Goal: Navigation & Orientation: Find specific page/section

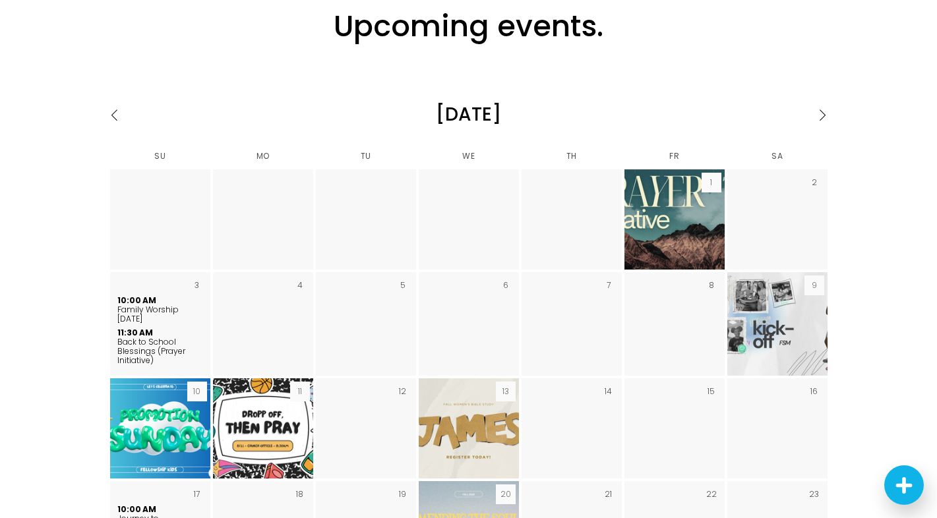
scroll to position [2143, 0]
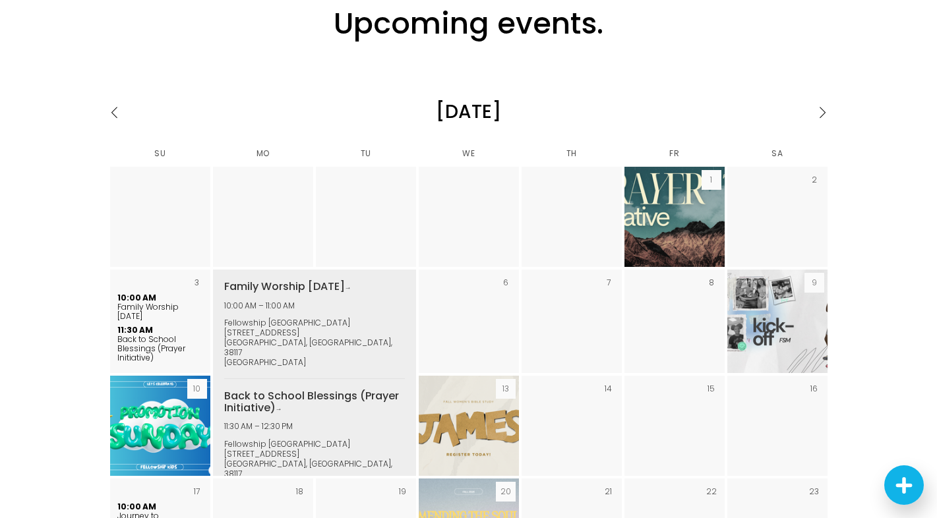
click at [148, 334] on span "Back to School Blessings (Prayer Initiative)" at bounding box center [151, 349] width 68 height 30
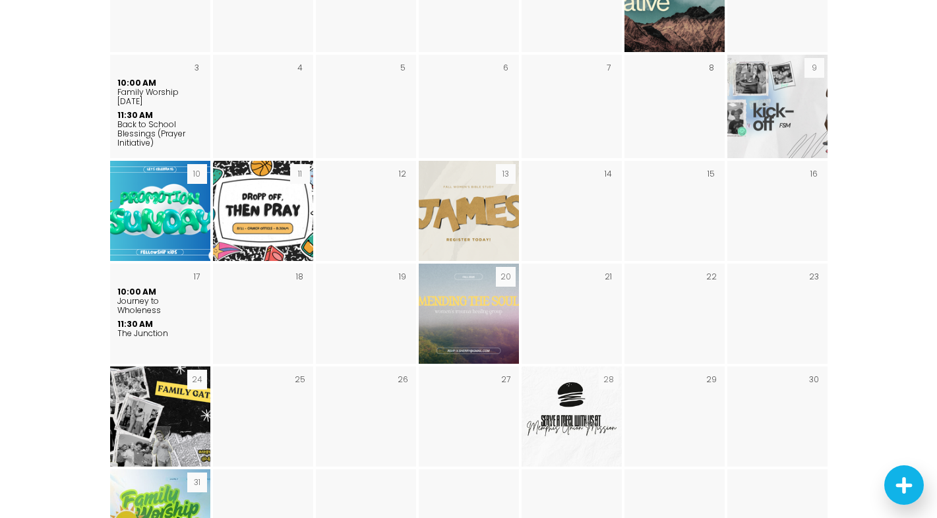
scroll to position [2359, 0]
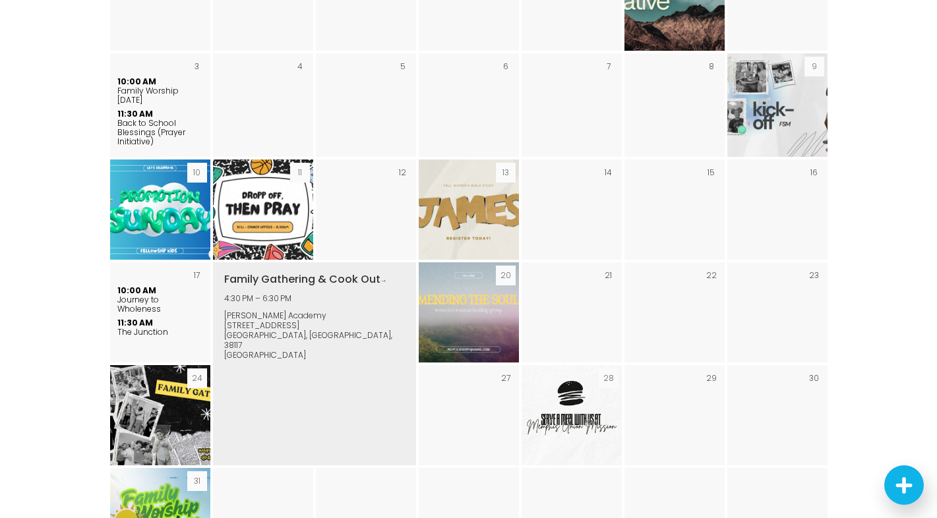
click at [148, 374] on img "August 2025" at bounding box center [160, 415] width 178 height 100
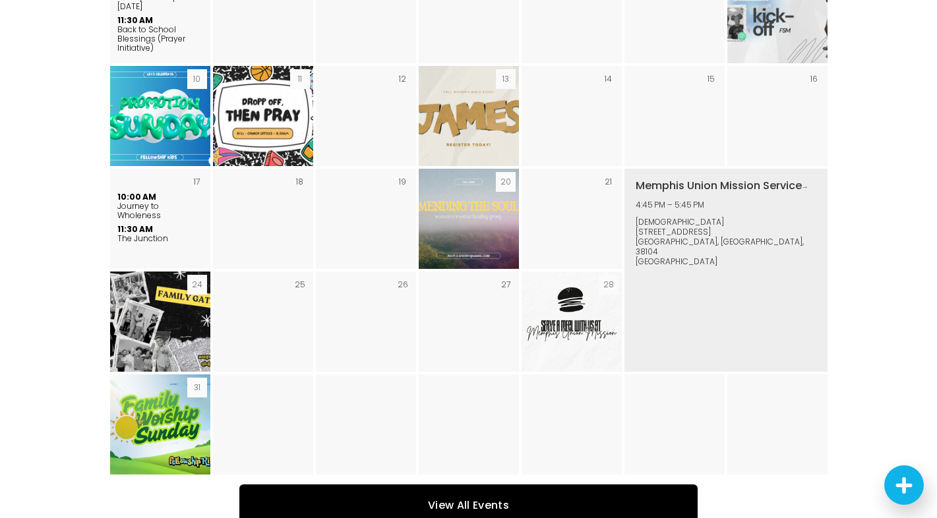
scroll to position [2470, 0]
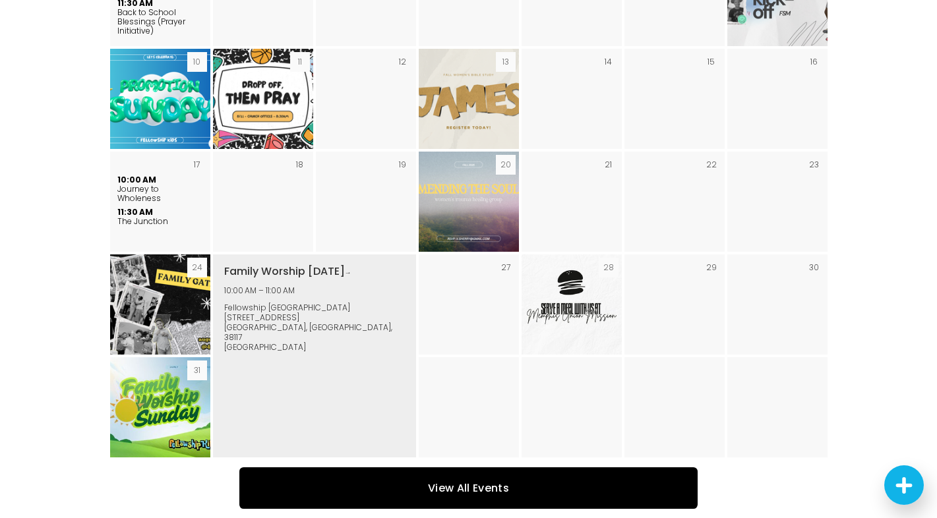
click at [167, 369] on img "August 2025" at bounding box center [160, 407] width 129 height 100
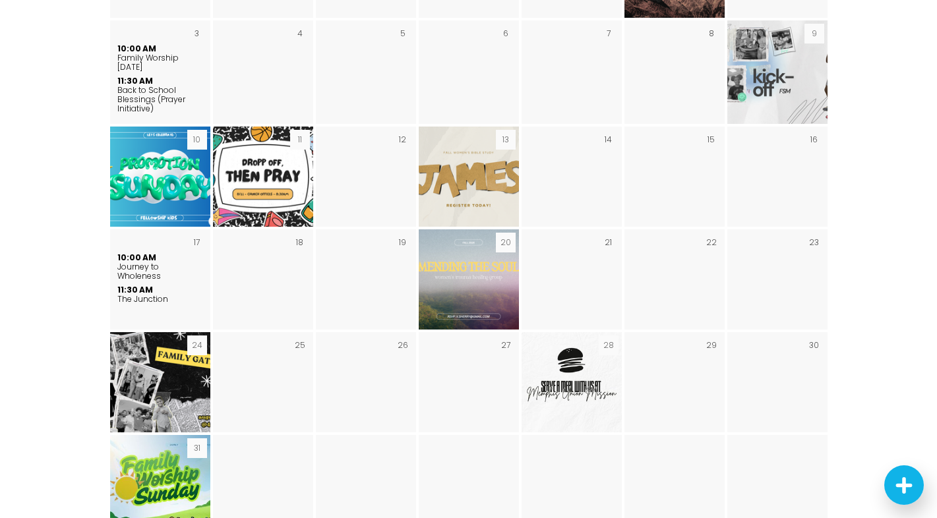
scroll to position [2386, 0]
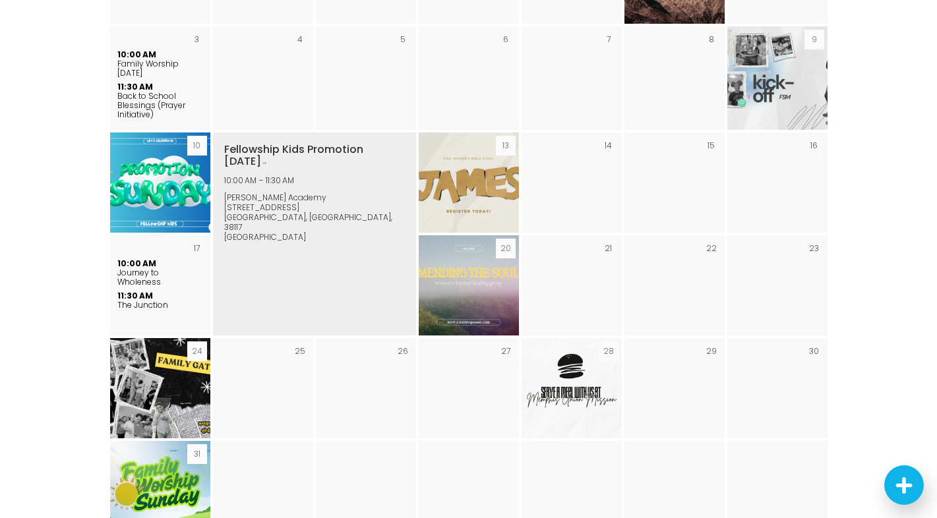
click at [163, 133] on img "August 2025" at bounding box center [160, 183] width 178 height 100
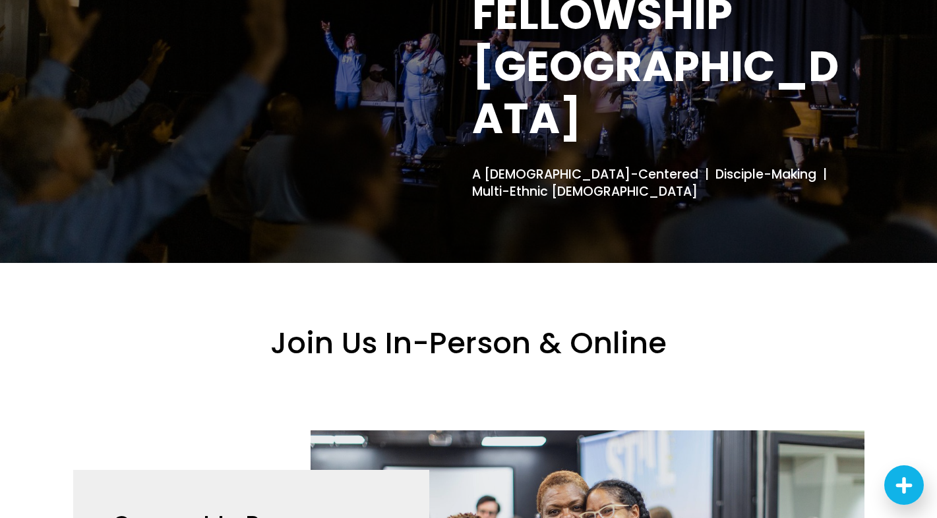
scroll to position [0, 0]
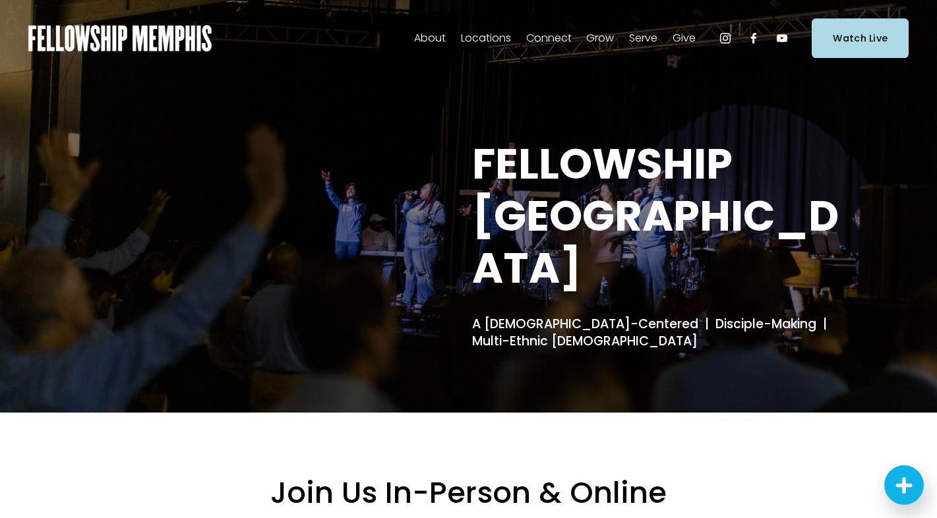
click at [0, 0] on span "In-Person" at bounding box center [0, 0] width 0 height 0
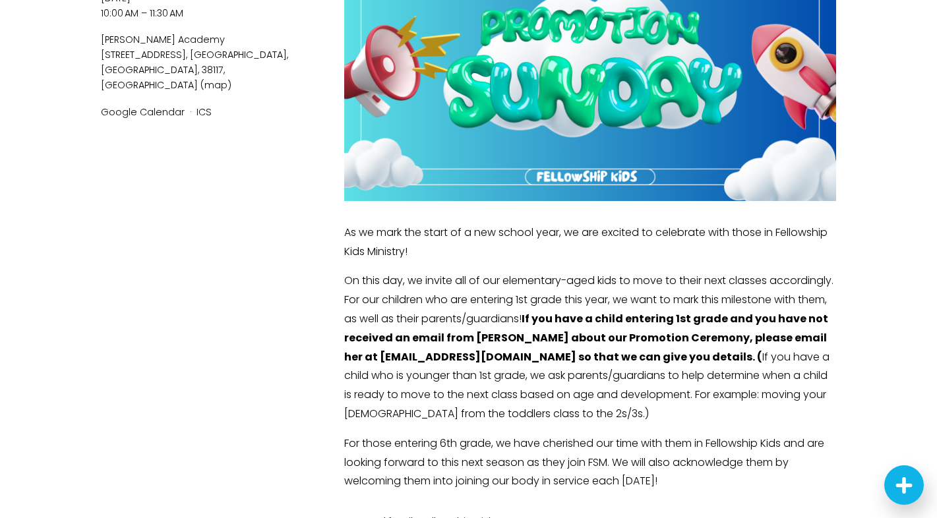
scroll to position [280, 0]
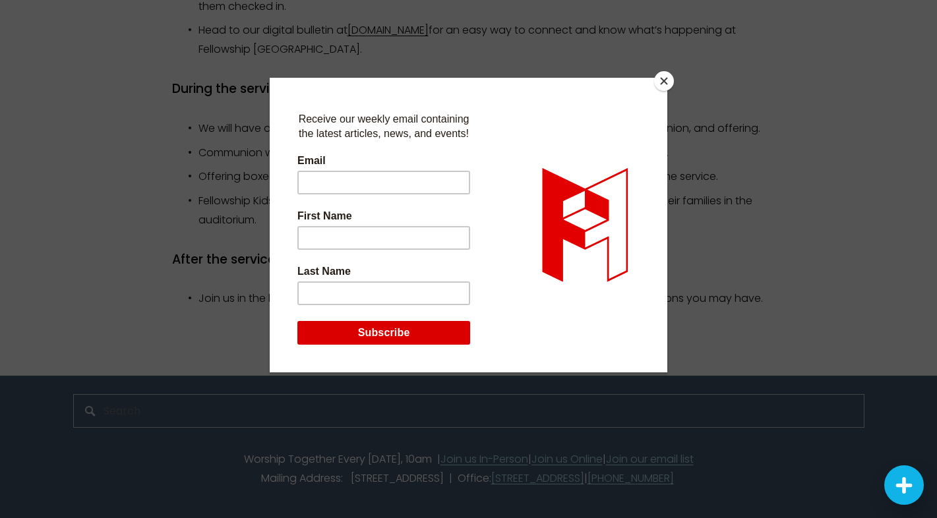
scroll to position [1325, 0]
click at [659, 78] on button "Close" at bounding box center [664, 81] width 20 height 20
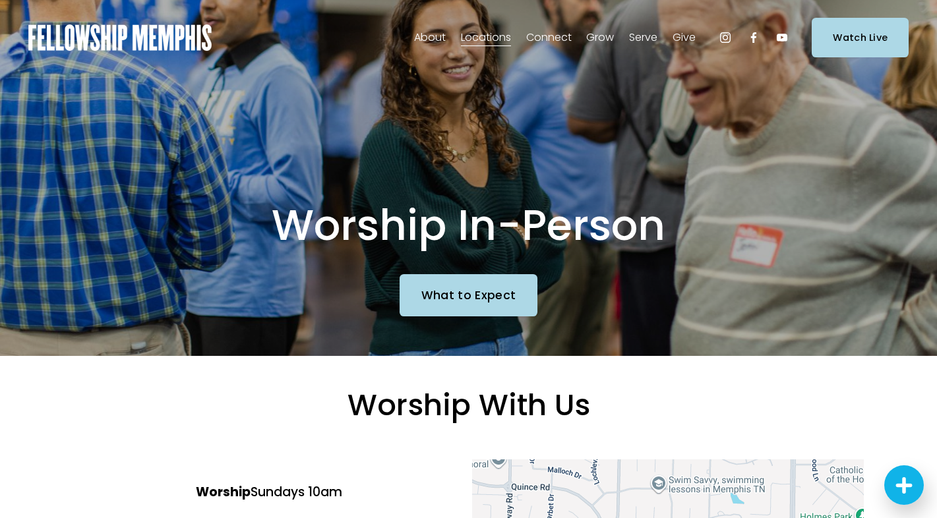
scroll to position [0, 0]
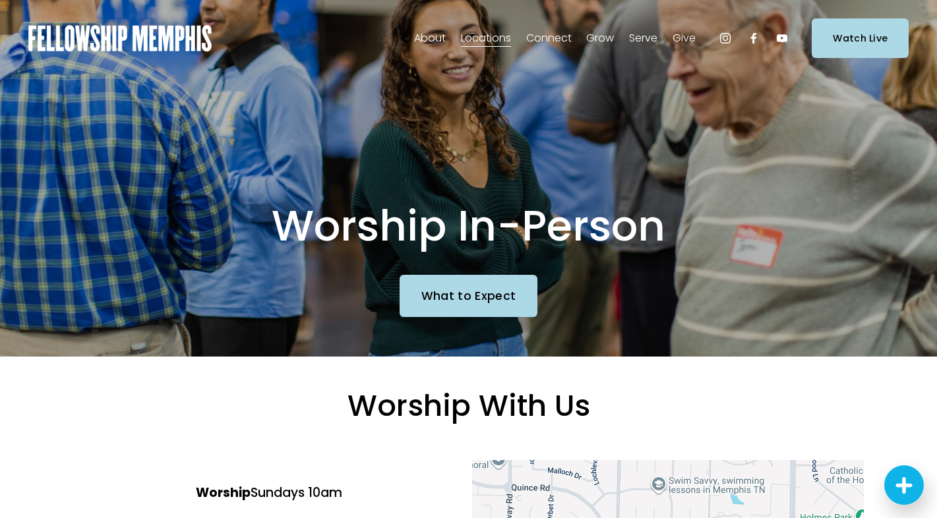
click at [0, 0] on span "New to Fellowship" at bounding box center [0, 0] width 0 height 0
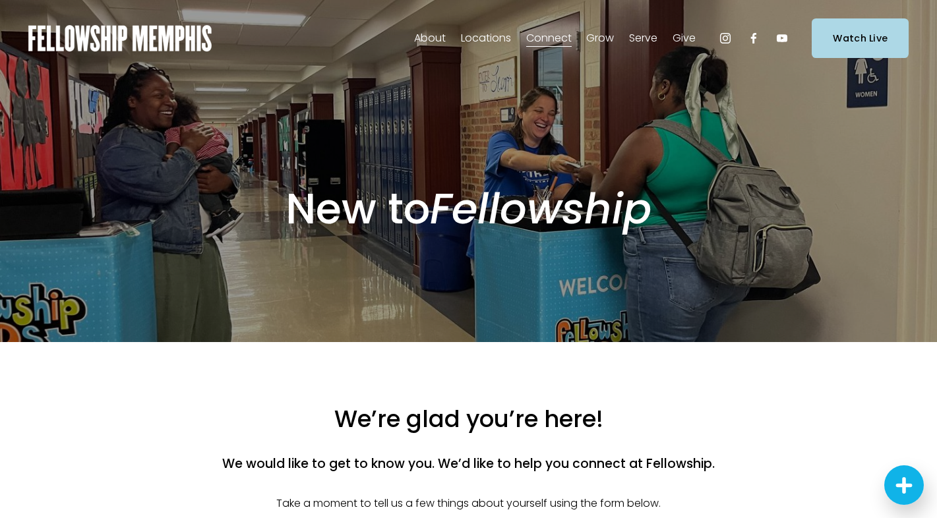
click at [0, 0] on span "Women" at bounding box center [0, 0] width 0 height 0
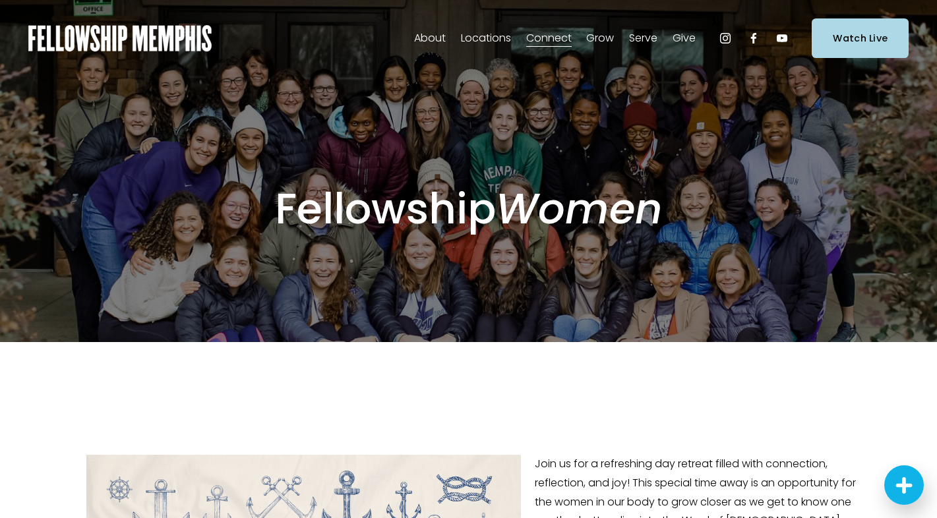
click at [0, 0] on span "Alpha" at bounding box center [0, 0] width 0 height 0
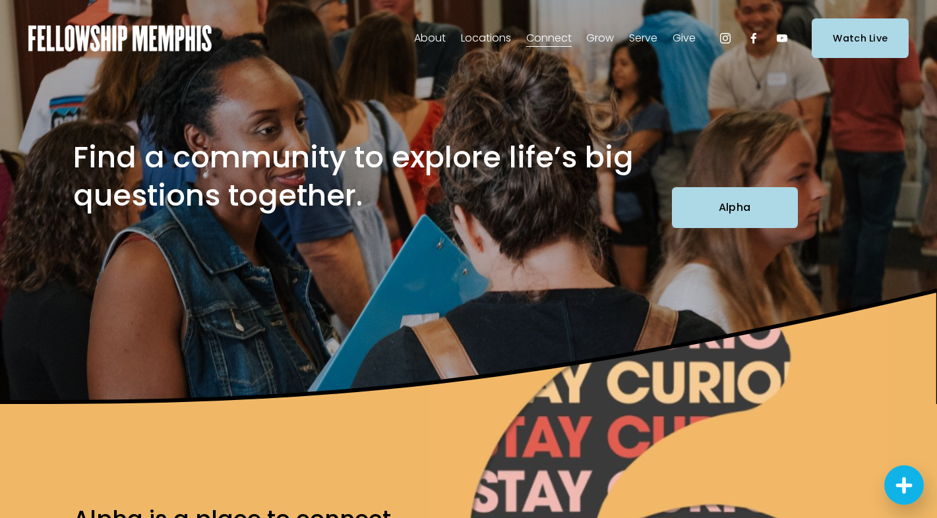
click at [0, 0] on span "Kids" at bounding box center [0, 0] width 0 height 0
